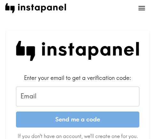
click at [79, 93] on input "Email" at bounding box center [77, 97] width 123 height 20
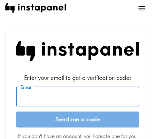
click at [46, 94] on input "Email" at bounding box center [77, 97] width 123 height 20
paste input "[EMAIL_ADDRESS][DOMAIN_NAME]"
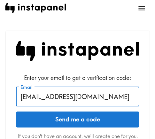
type input "[EMAIL_ADDRESS][DOMAIN_NAME]"
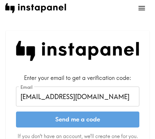
click at [58, 120] on button "Send me a code" at bounding box center [77, 119] width 123 height 16
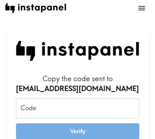
click at [58, 105] on input "Code" at bounding box center [77, 108] width 123 height 20
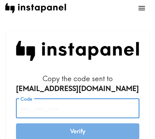
paste input "Gua_Pq9_QD8"
type input "Gua_Pq9_QD8"
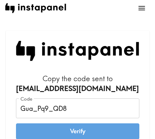
click at [63, 131] on button "Verify" at bounding box center [77, 131] width 123 height 16
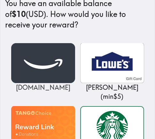
scroll to position [128, 0]
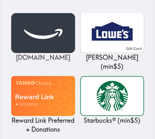
click at [39, 38] on img at bounding box center [43, 33] width 64 height 40
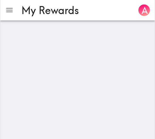
scroll to position [0, 0]
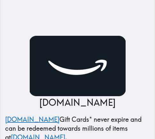
scroll to position [115, 0]
